Goal: Complete application form

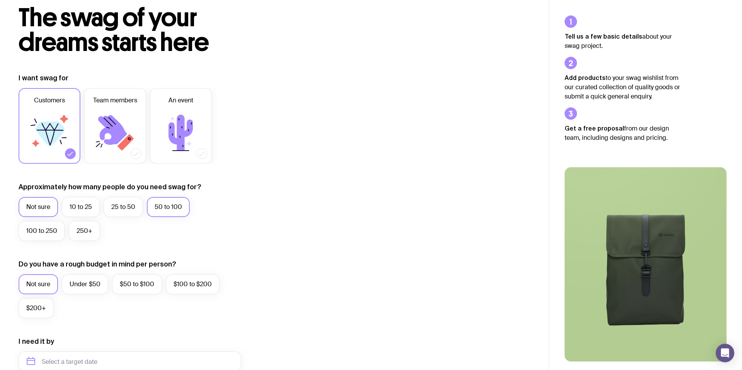
scroll to position [46, 0]
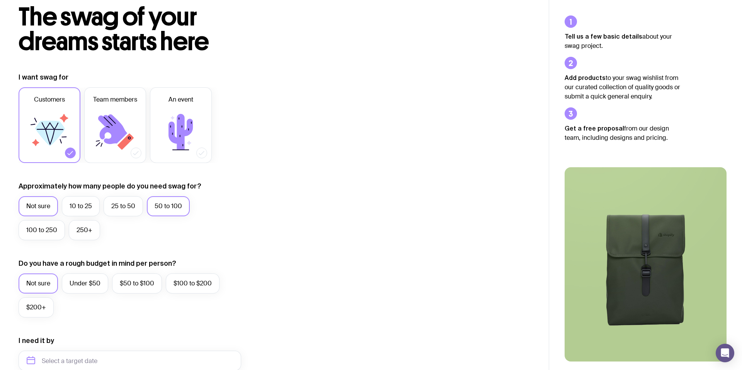
click at [179, 212] on label "50 to 100" at bounding box center [168, 206] width 43 height 20
click at [0, 0] on input "50 to 100" at bounding box center [0, 0] width 0 height 0
click at [109, 137] on icon at bounding box center [115, 132] width 46 height 46
click at [0, 0] on input "Team members" at bounding box center [0, 0] width 0 height 0
click at [71, 152] on icon at bounding box center [71, 153] width 8 height 8
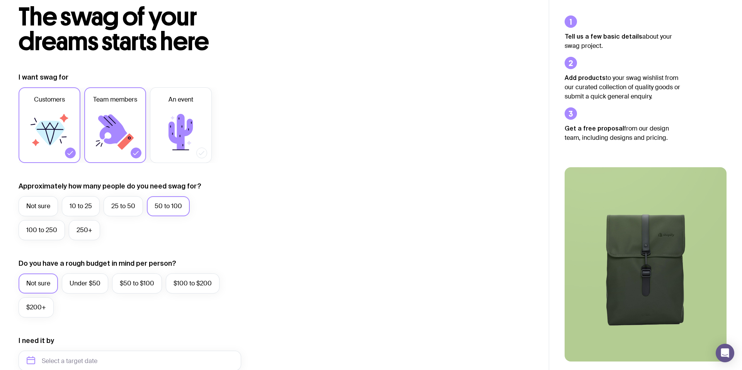
click at [0, 0] on input "Customers" at bounding box center [0, 0] width 0 height 0
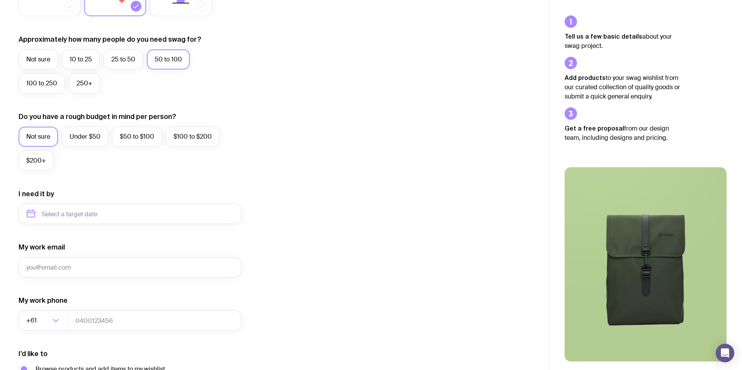
scroll to position [190, 0]
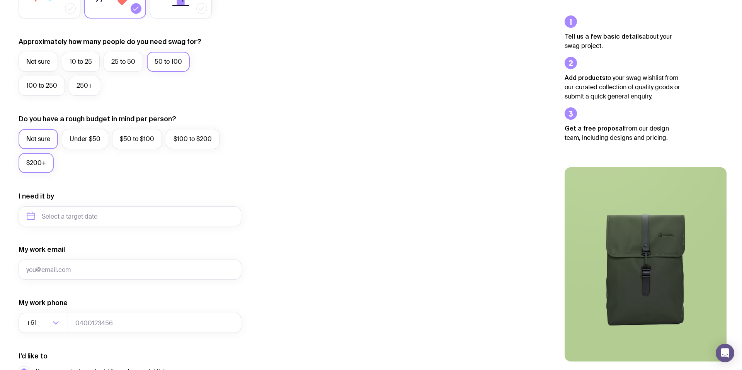
click at [45, 166] on label "$200+" at bounding box center [36, 163] width 35 height 20
click at [0, 0] on input "$200+" at bounding box center [0, 0] width 0 height 0
click at [97, 138] on label "Under $50" at bounding box center [85, 139] width 46 height 20
click at [0, 0] on input "Under $50" at bounding box center [0, 0] width 0 height 0
click at [139, 215] on input "text" at bounding box center [130, 216] width 223 height 20
